Goal: Information Seeking & Learning: Compare options

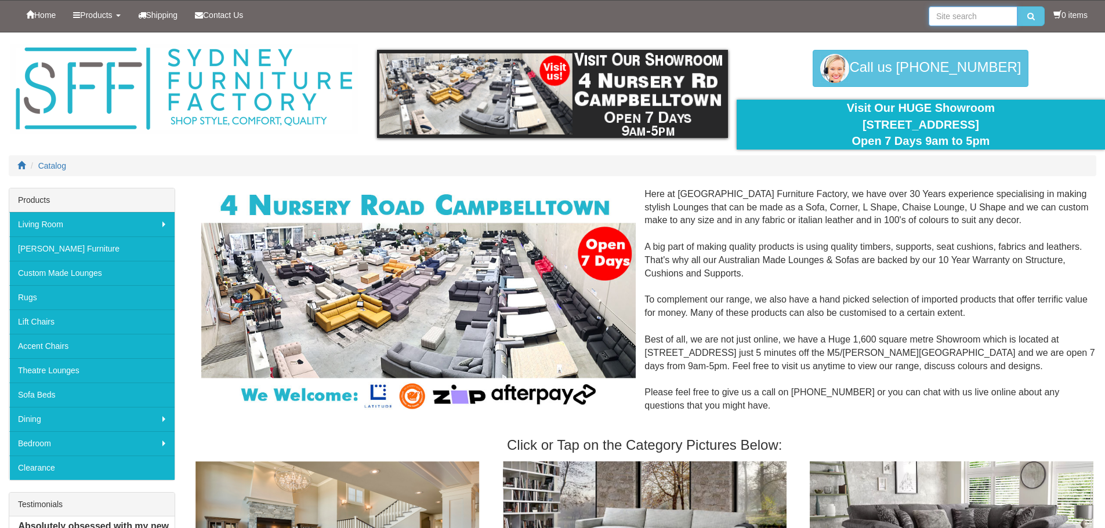
click at [967, 7] on input "search" at bounding box center [973, 16] width 89 height 20
type input "houston"
click at [1018, 6] on button "submit" at bounding box center [1031, 16] width 27 height 20
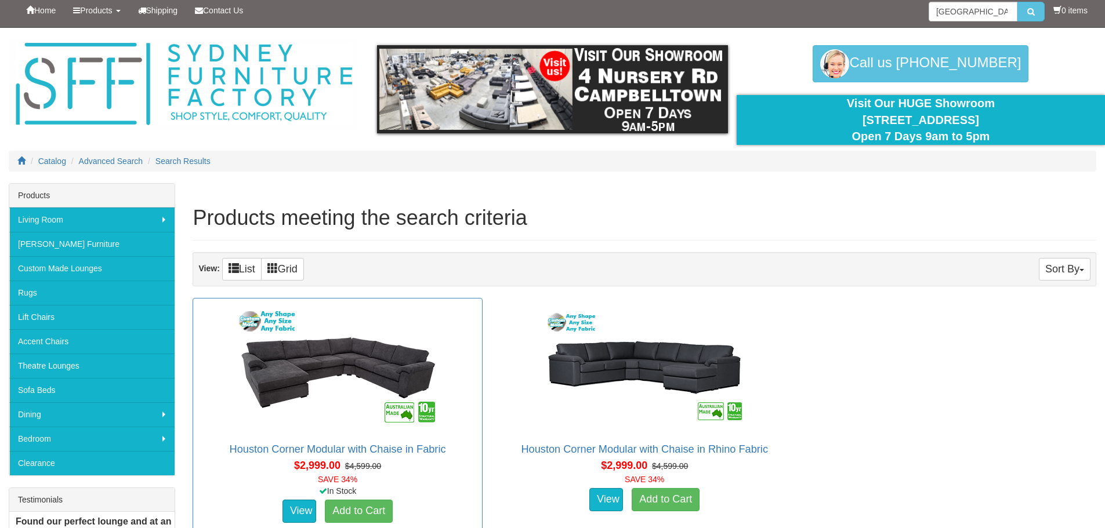
scroll to position [58, 0]
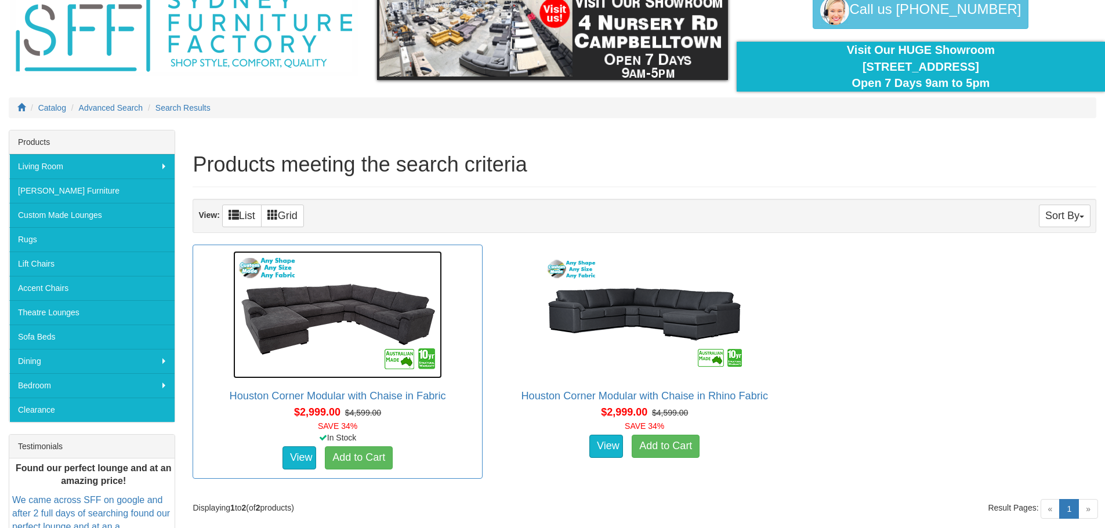
click at [353, 321] on img at bounding box center [337, 315] width 209 height 128
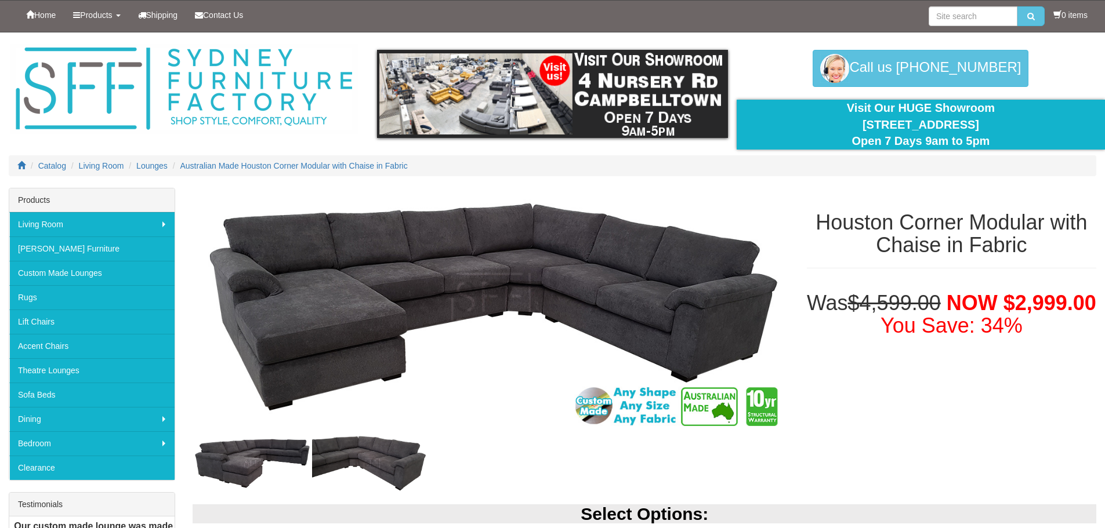
scroll to position [290, 0]
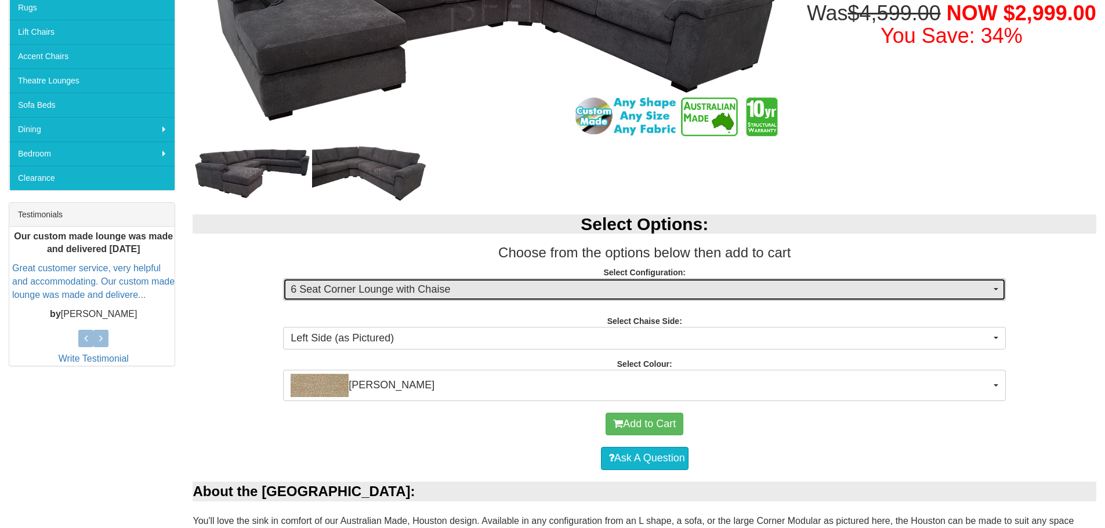
click at [541, 281] on button "6 Seat Corner Lounge with Chaise" at bounding box center [644, 289] width 723 height 23
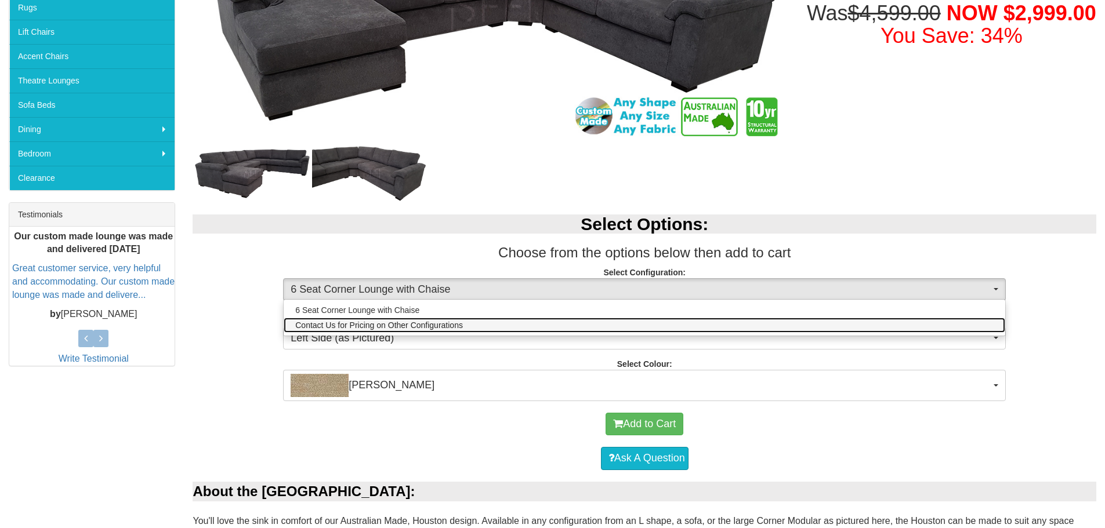
click at [408, 332] on link "Contact Us for Pricing on Other Configurations" at bounding box center [645, 325] width 722 height 15
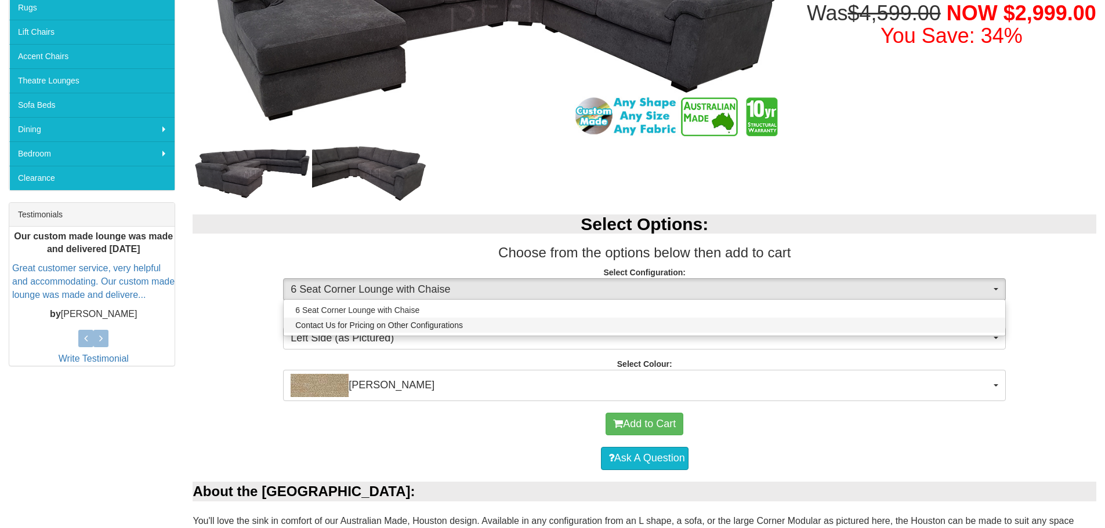
select select "1628"
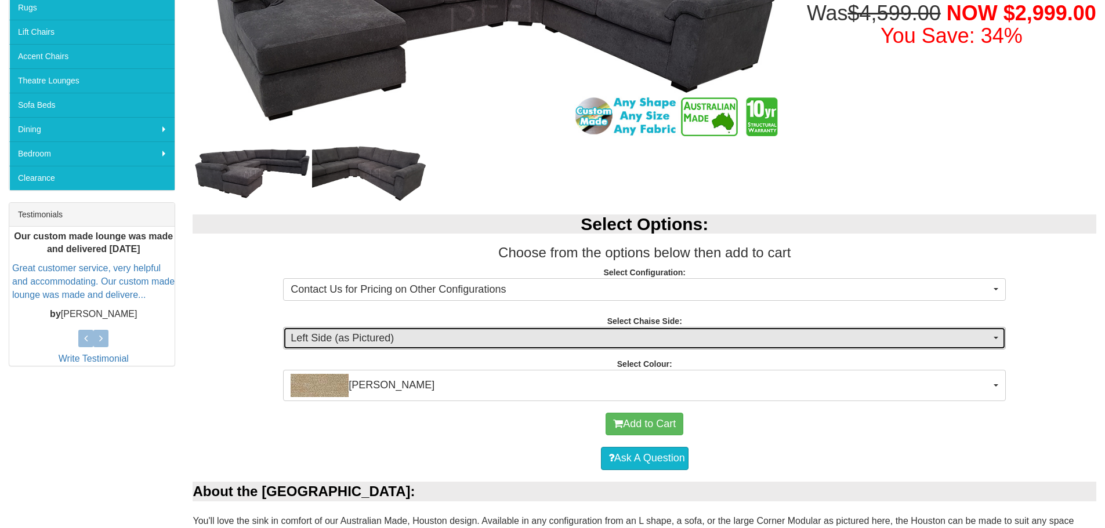
click at [409, 335] on span "Left Side (as Pictured)" at bounding box center [641, 338] width 700 height 15
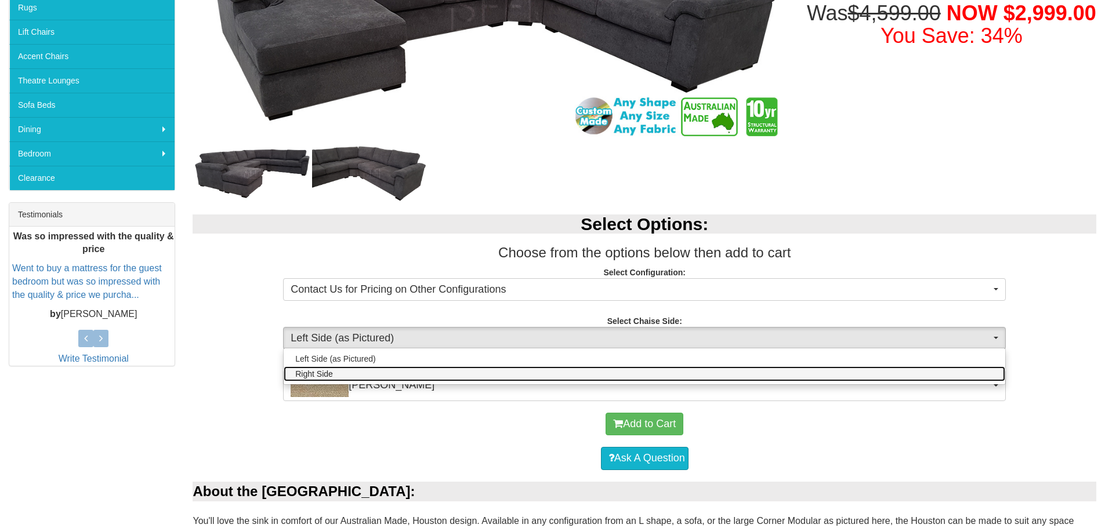
click at [374, 374] on link "Right Side" at bounding box center [645, 374] width 722 height 15
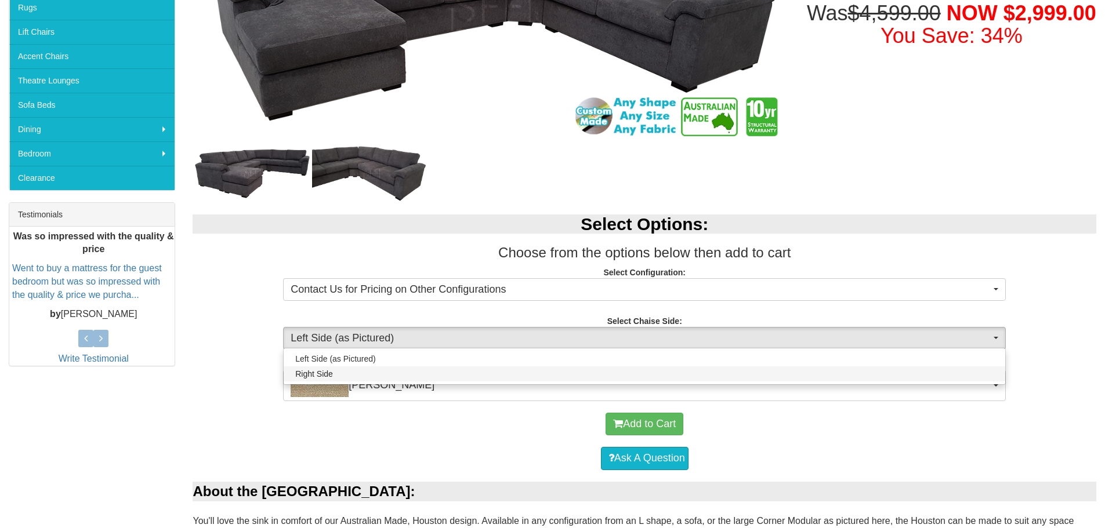
select select "266"
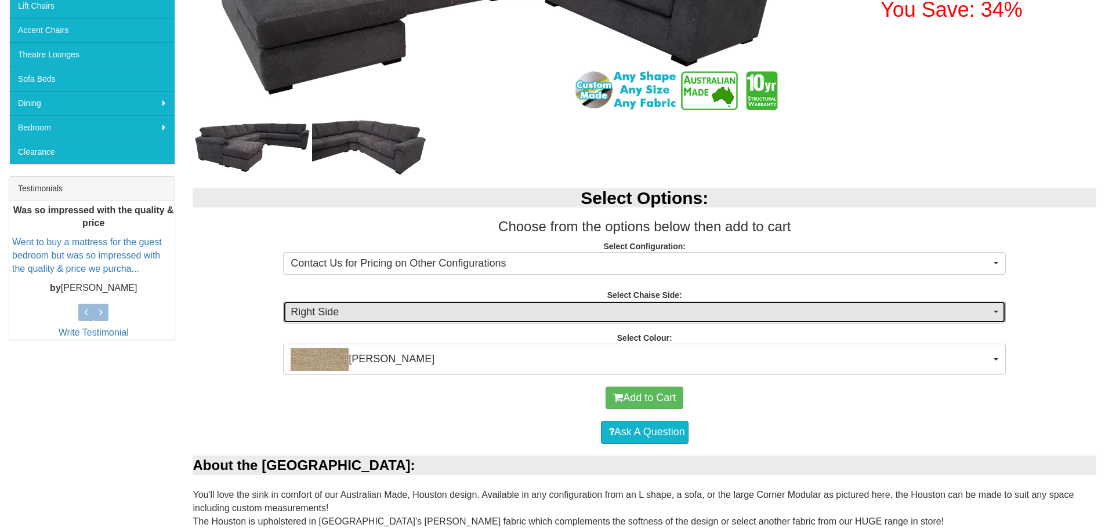
scroll to position [348, 0]
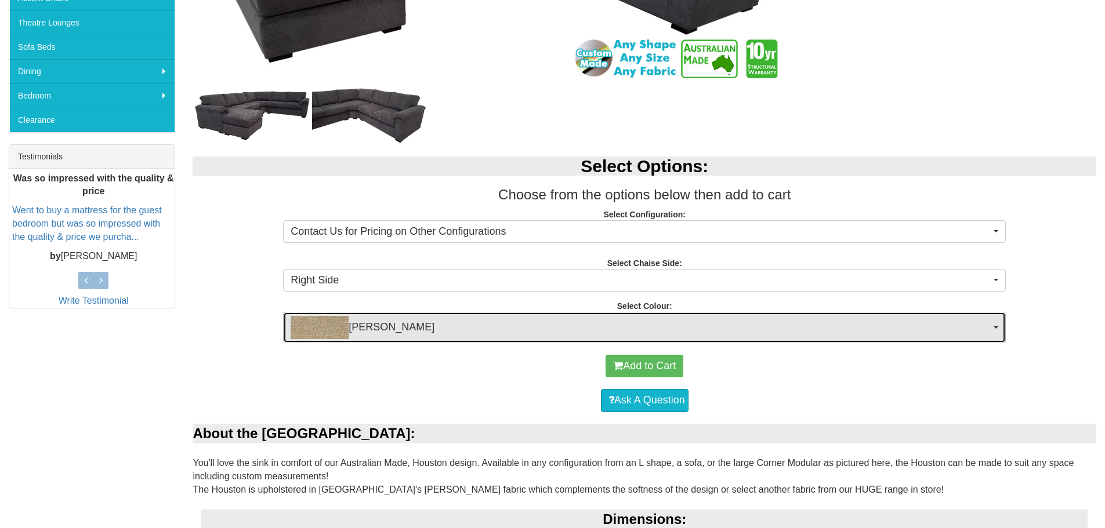
click at [397, 342] on button "[PERSON_NAME]" at bounding box center [644, 327] width 723 height 31
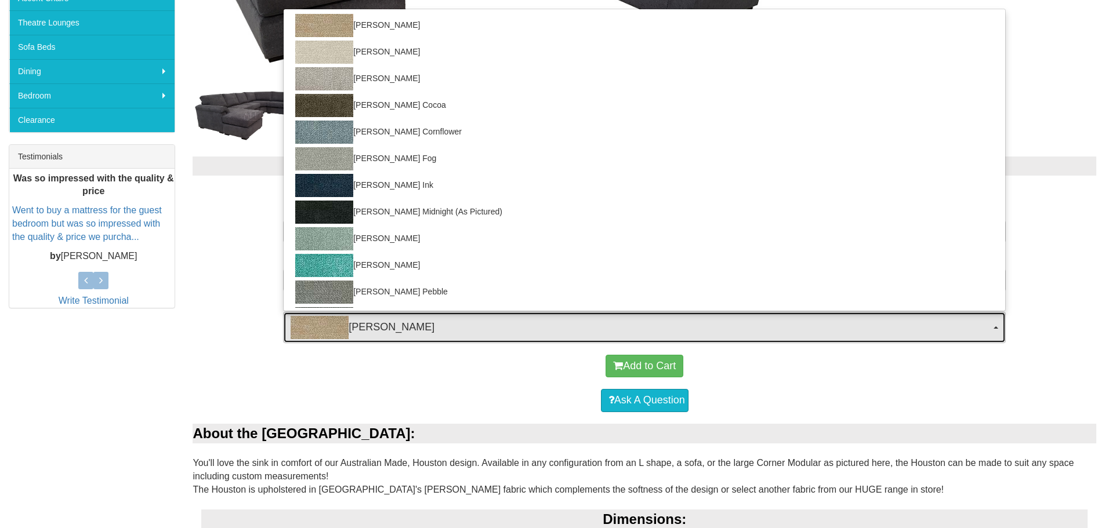
click at [397, 342] on button "[PERSON_NAME]" at bounding box center [644, 327] width 723 height 31
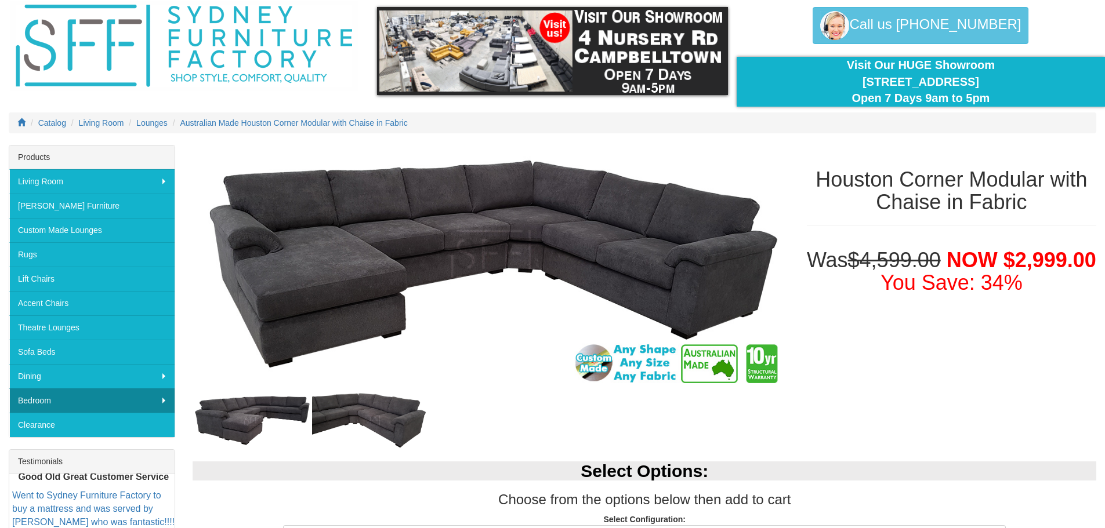
scroll to position [232, 0]
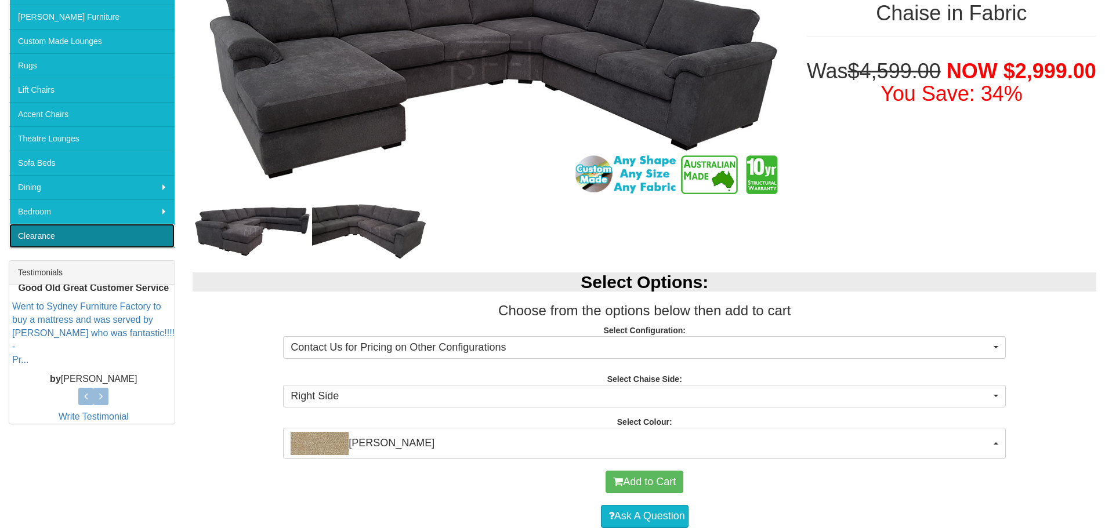
click at [104, 233] on link "Clearance" at bounding box center [91, 236] width 165 height 24
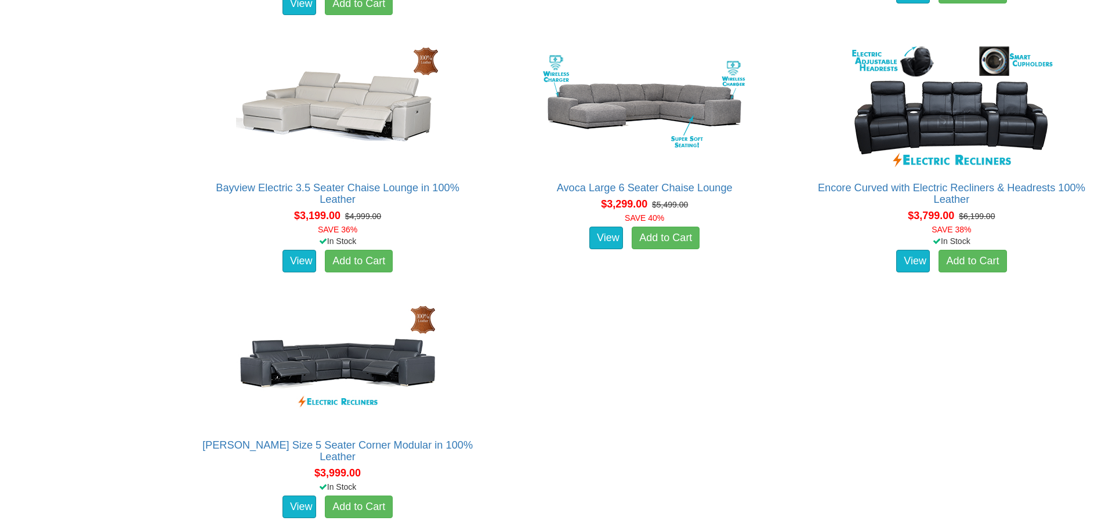
scroll to position [986, 0]
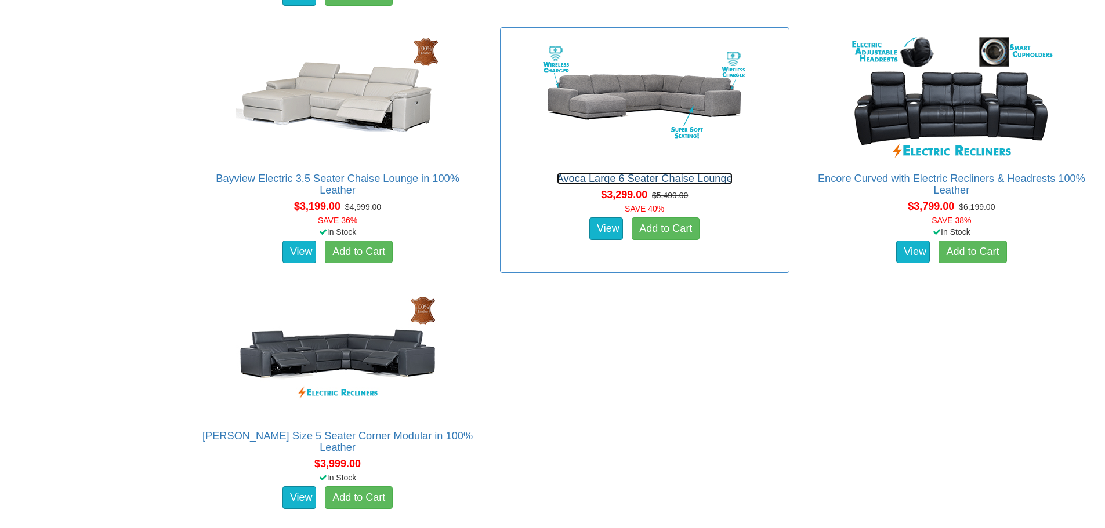
click at [671, 173] on link "Avoca Large 6 Seater Chaise Lounge" at bounding box center [645, 179] width 176 height 12
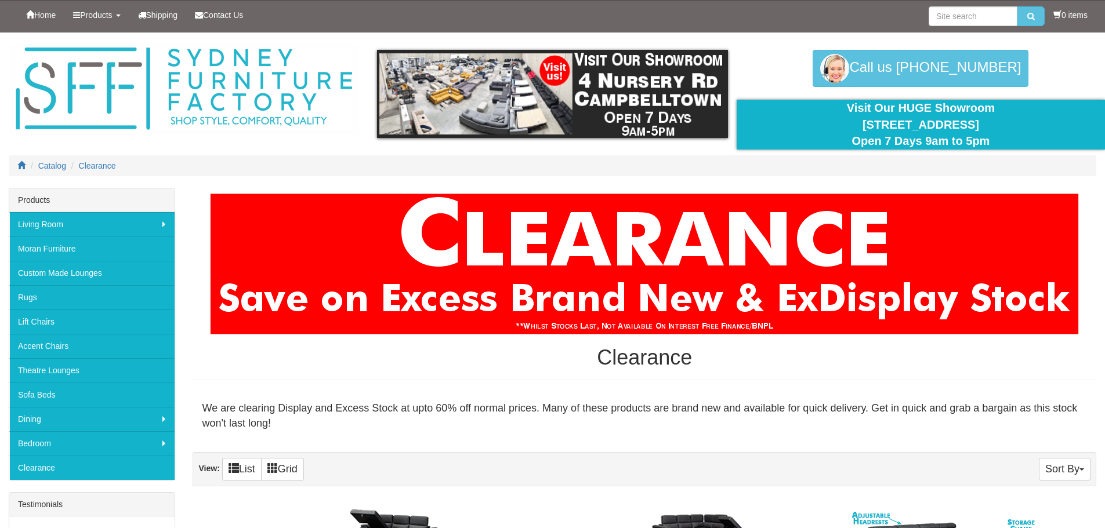
scroll to position [986, 0]
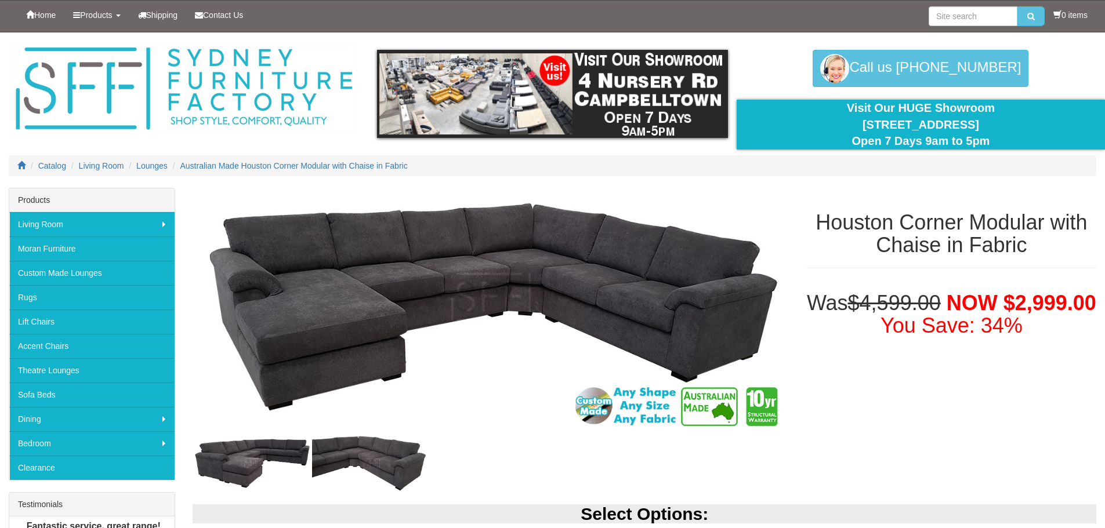
select select "1628"
select select "266"
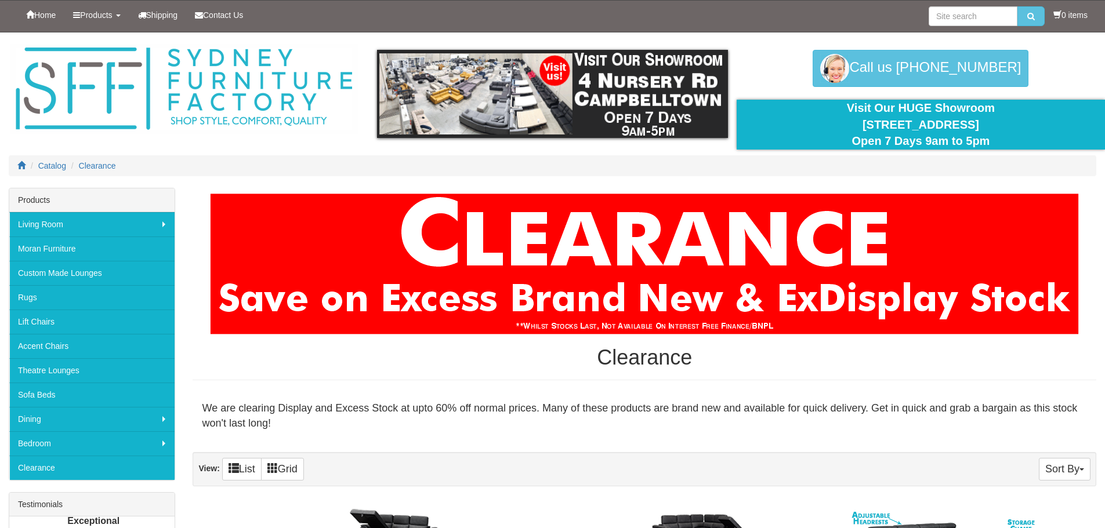
scroll to position [986, 0]
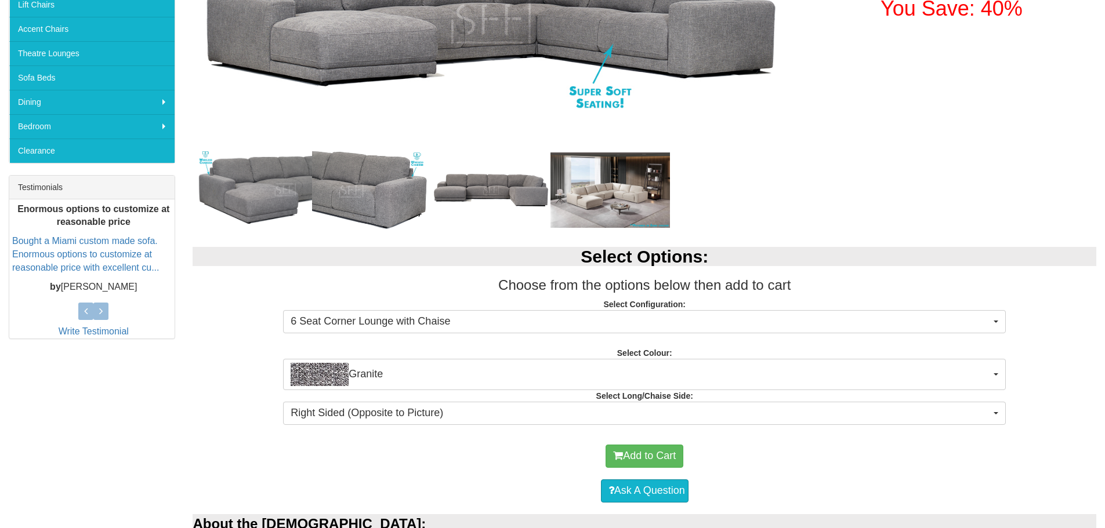
scroll to position [290, 0]
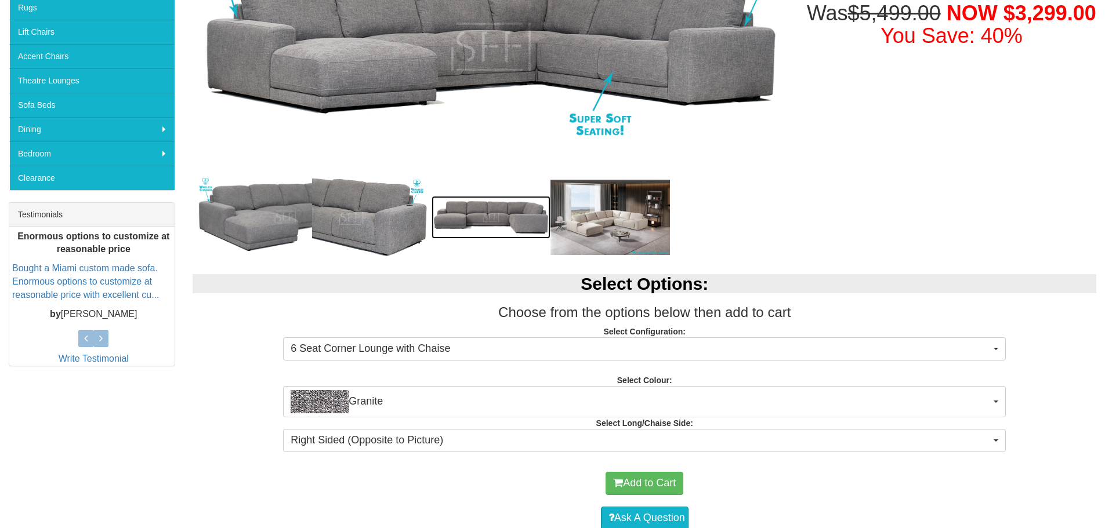
click at [469, 232] on img at bounding box center [492, 217] width 120 height 43
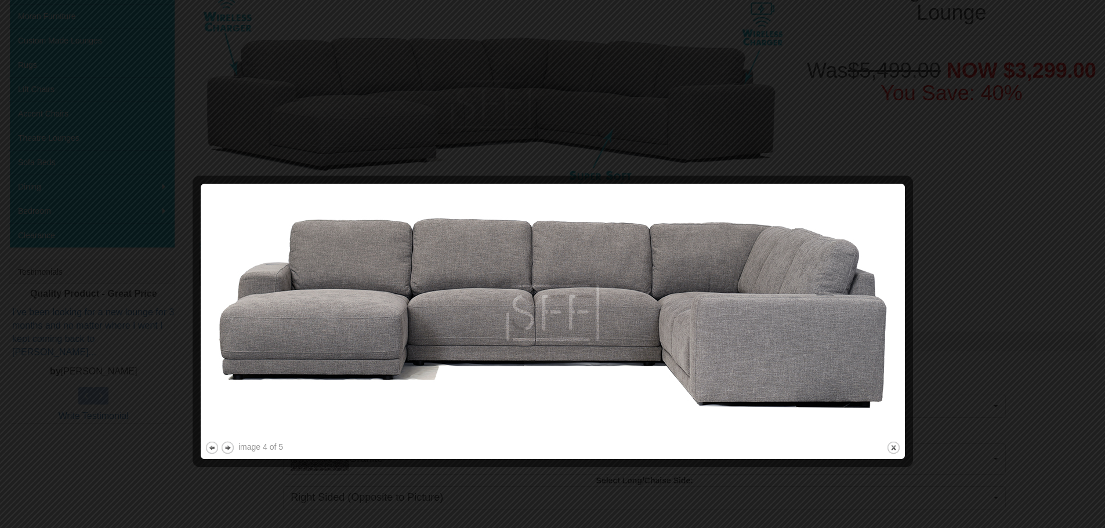
scroll to position [232, 0]
click at [879, 314] on img at bounding box center [553, 314] width 696 height 251
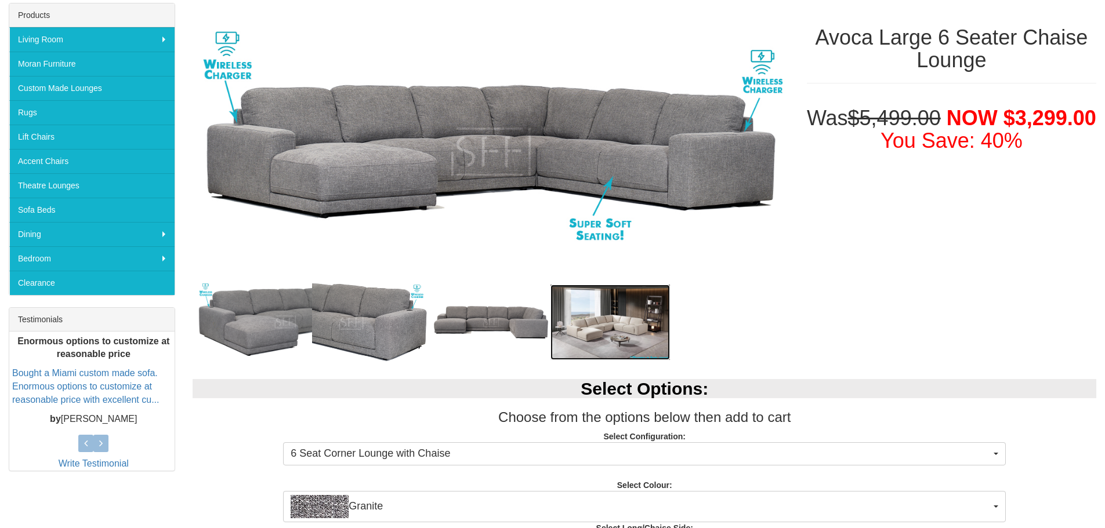
scroll to position [0, 0]
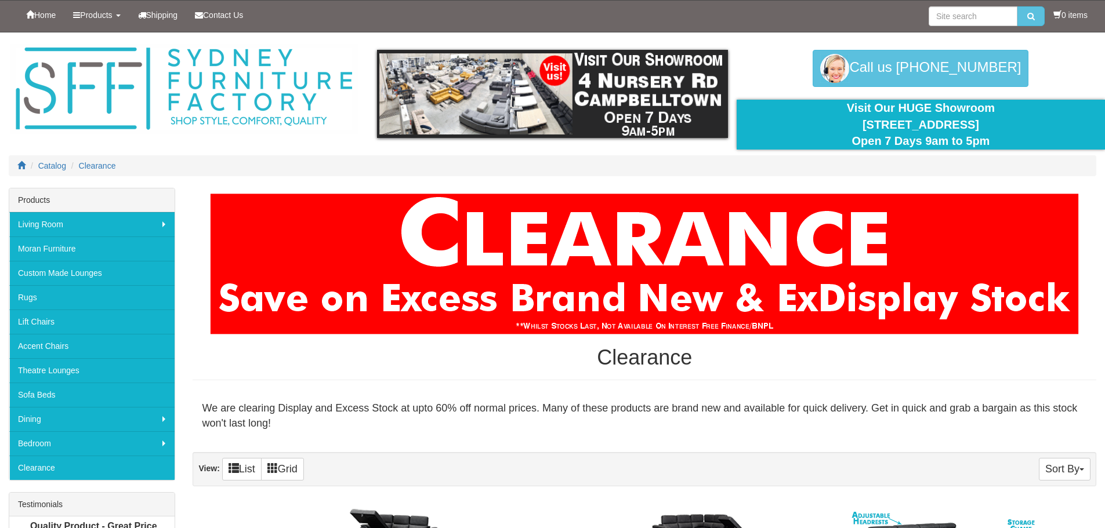
scroll to position [986, 0]
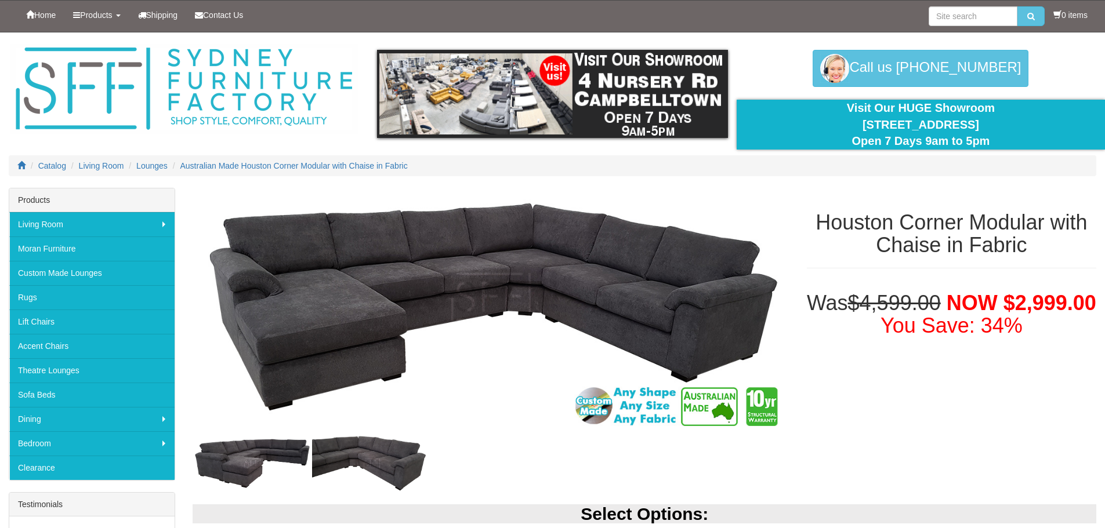
select select "1628"
select select "266"
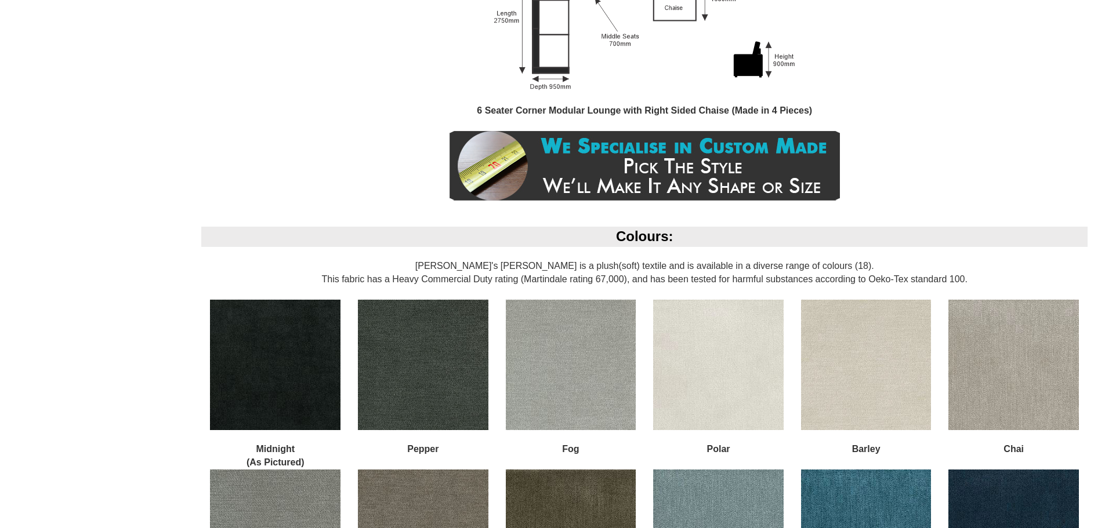
scroll to position [957, 0]
